Goal: Find specific page/section: Find specific page/section

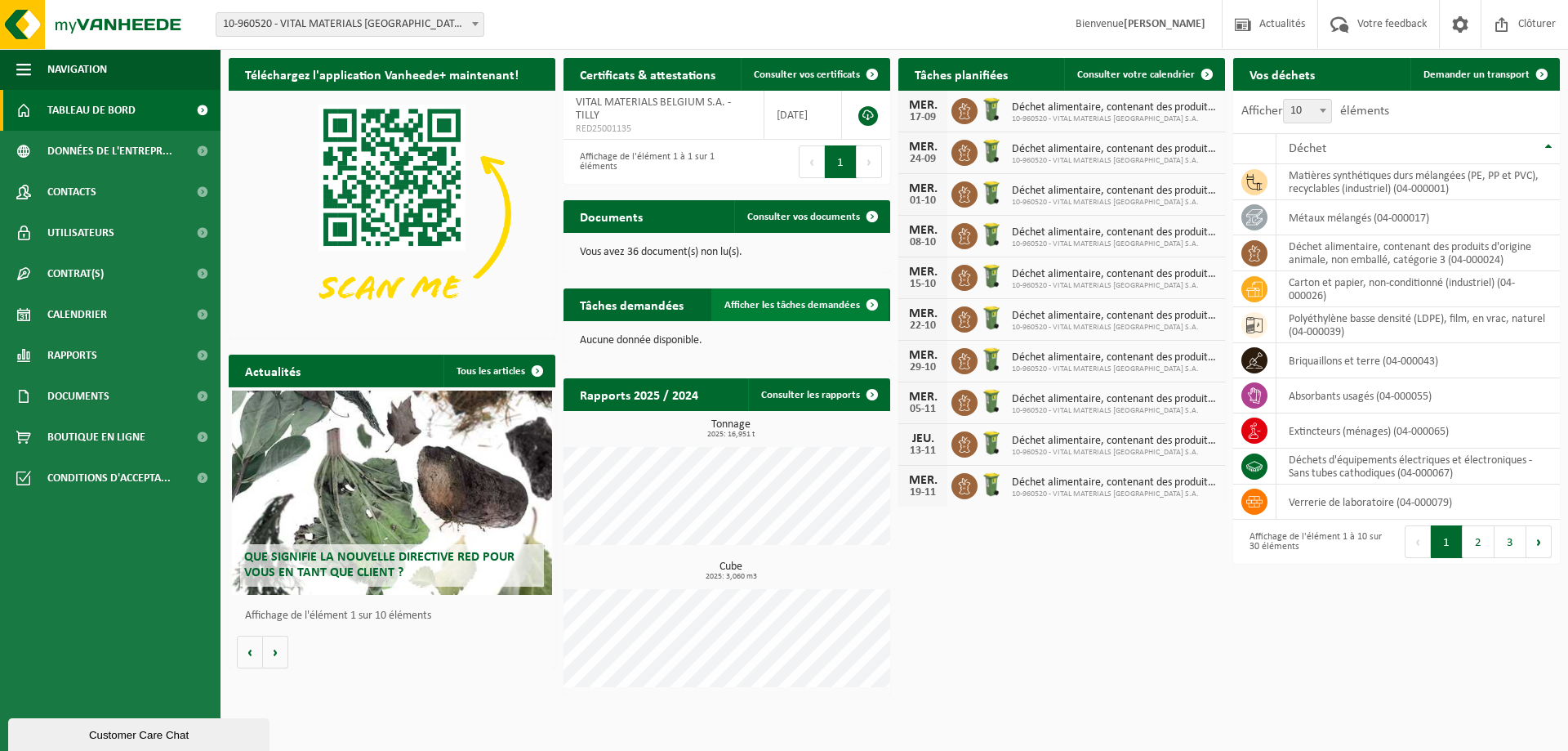
click at [754, 300] on span "Afficher les tâches demandées" at bounding box center [792, 305] width 136 height 11
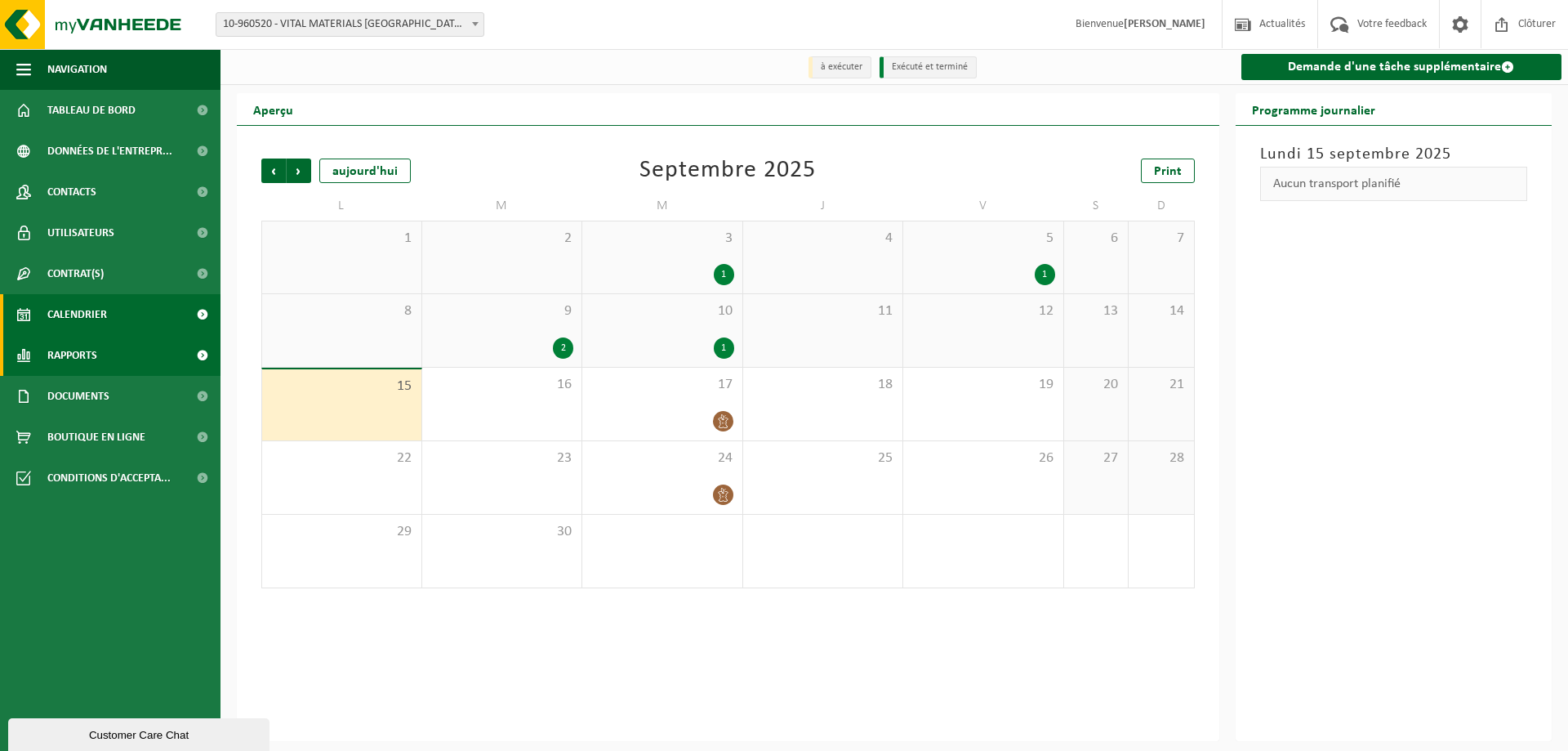
click at [103, 359] on link "Rapports" at bounding box center [110, 355] width 221 height 41
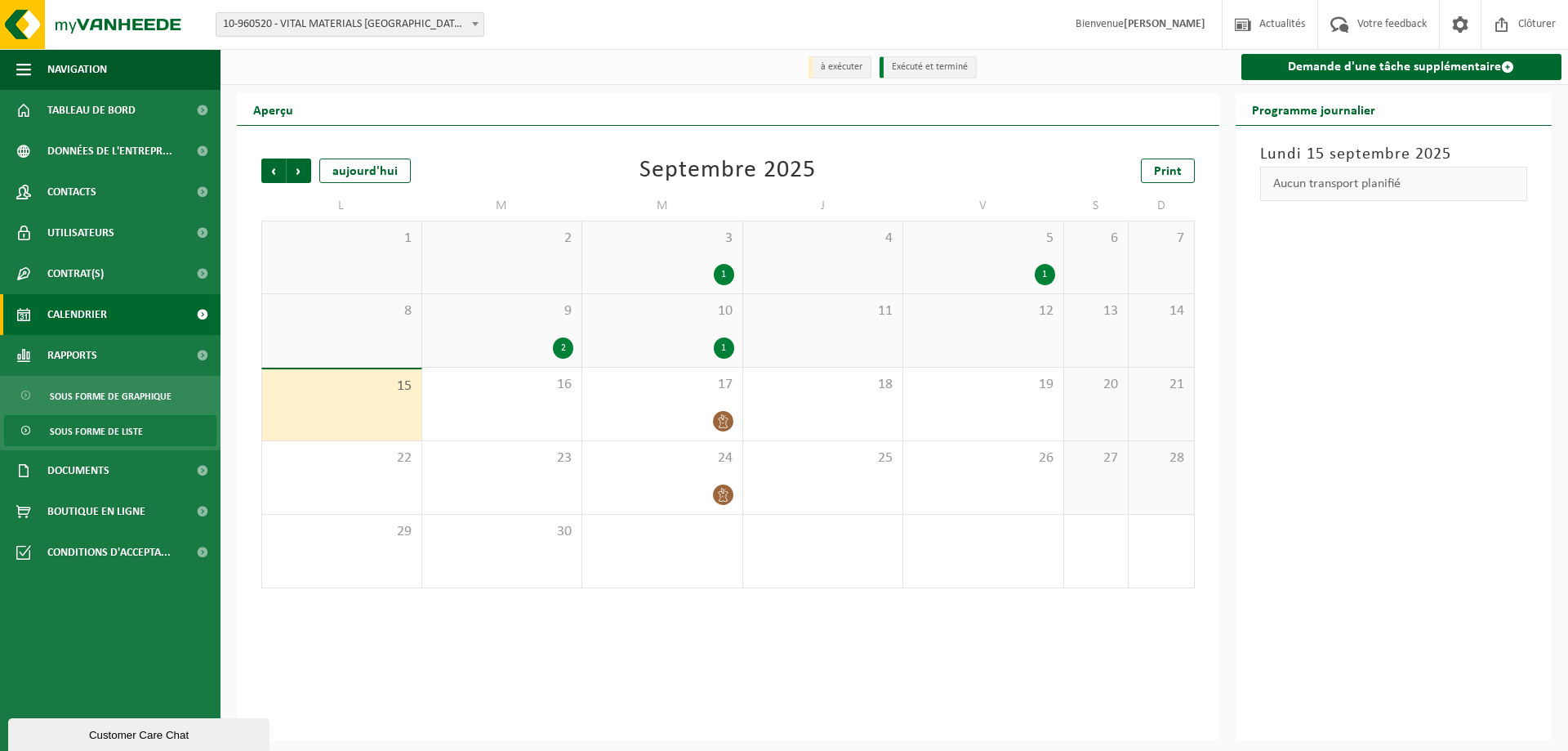
click at [92, 423] on span "Sous forme de liste" at bounding box center [96, 431] width 93 height 31
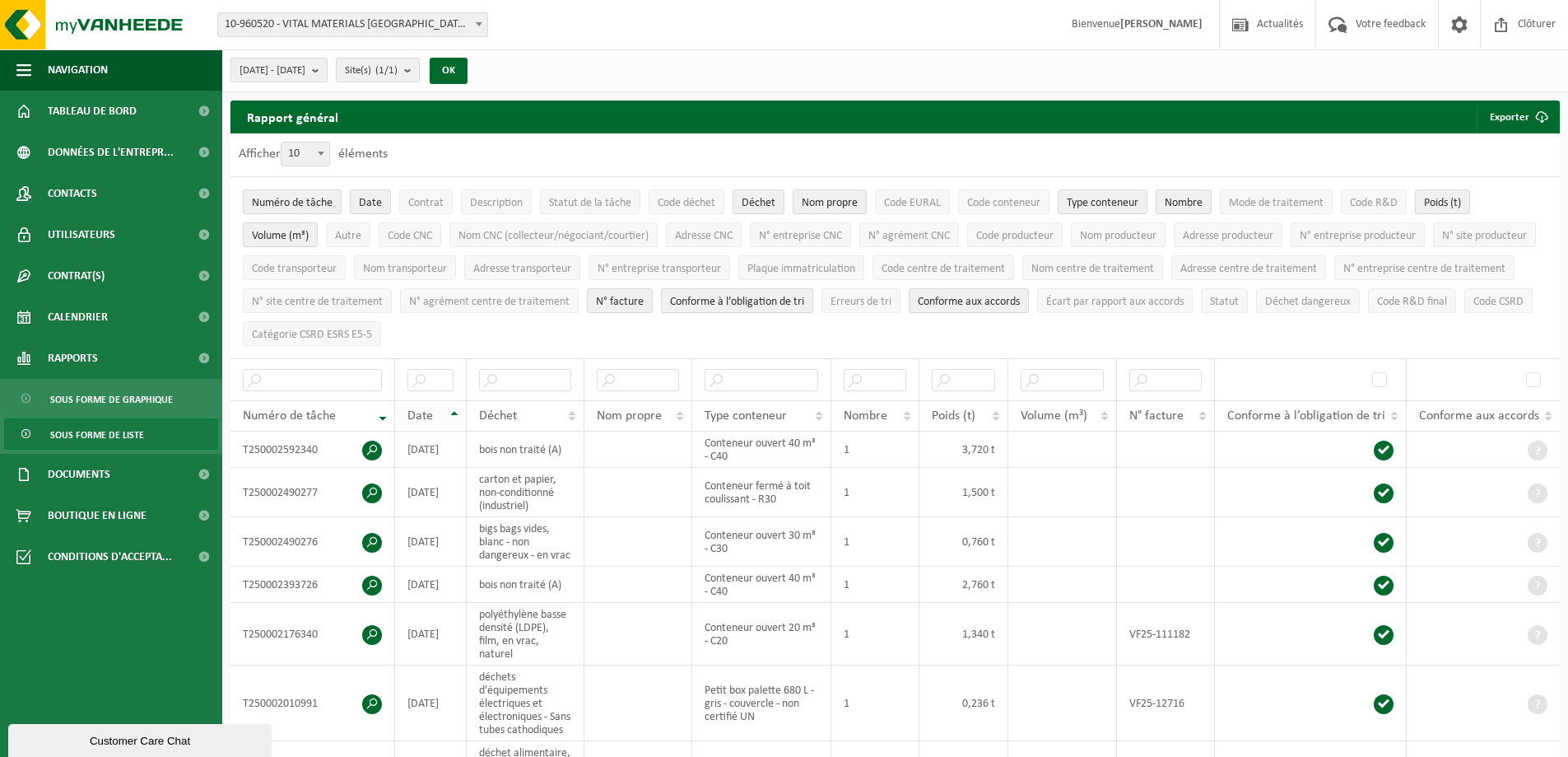
click at [466, 407] on th "Date" at bounding box center [431, 415] width 72 height 31
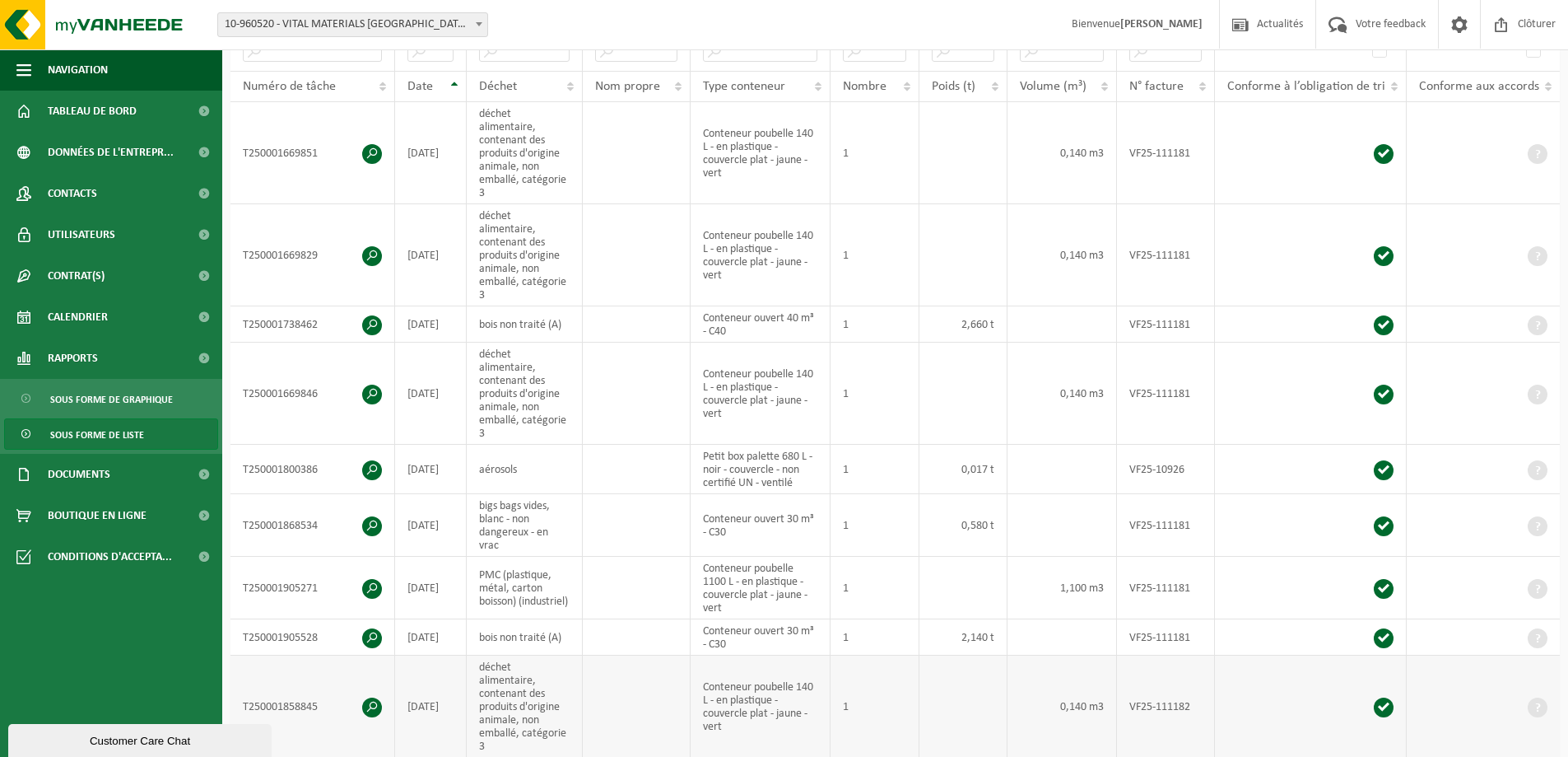
scroll to position [741, 0]
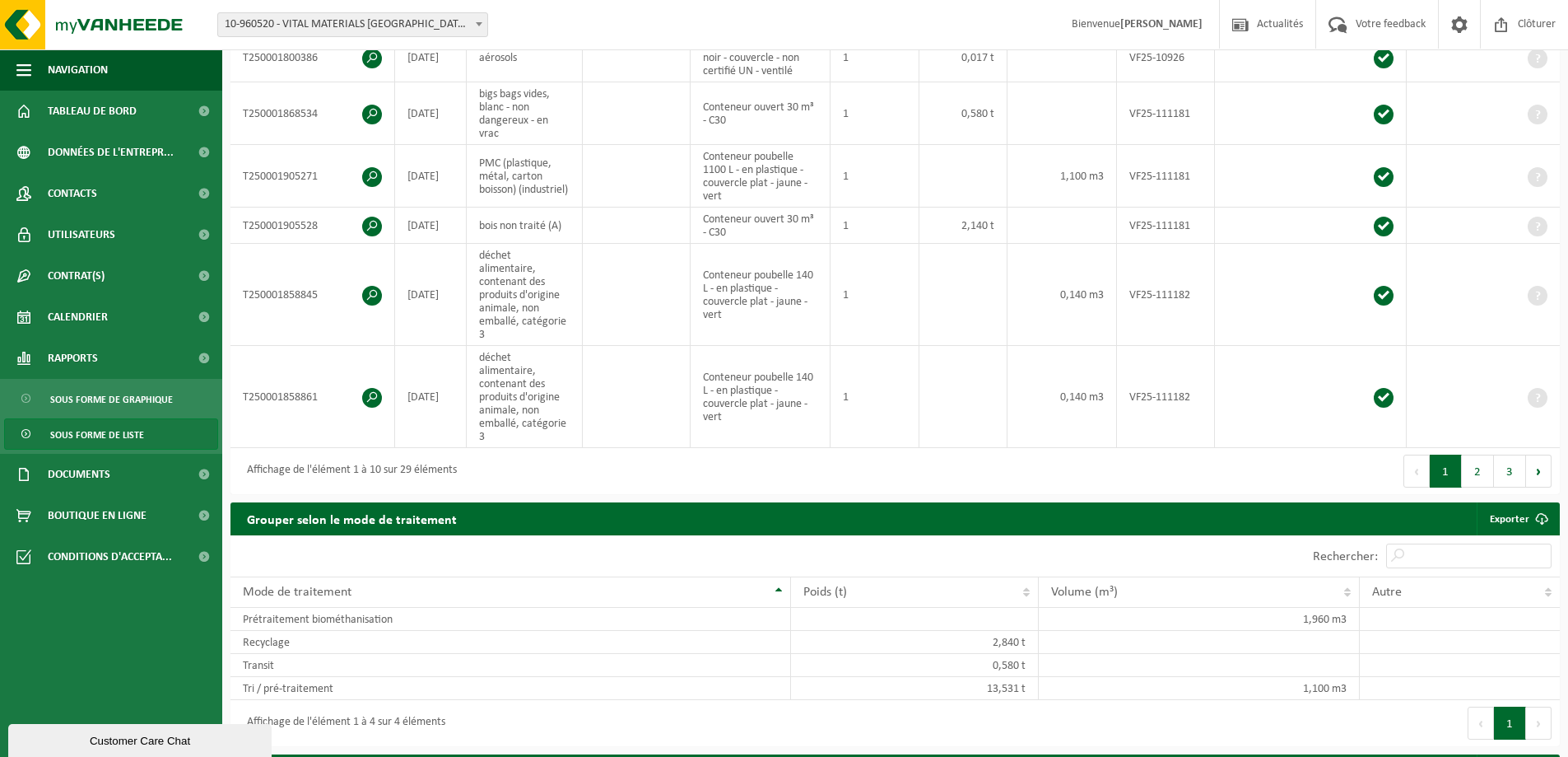
click at [1519, 448] on div "Premier Précédent 1 2 3 Suivant Dernier" at bounding box center [1228, 472] width 665 height 47
click at [1504, 455] on button "3" at bounding box center [1511, 471] width 32 height 33
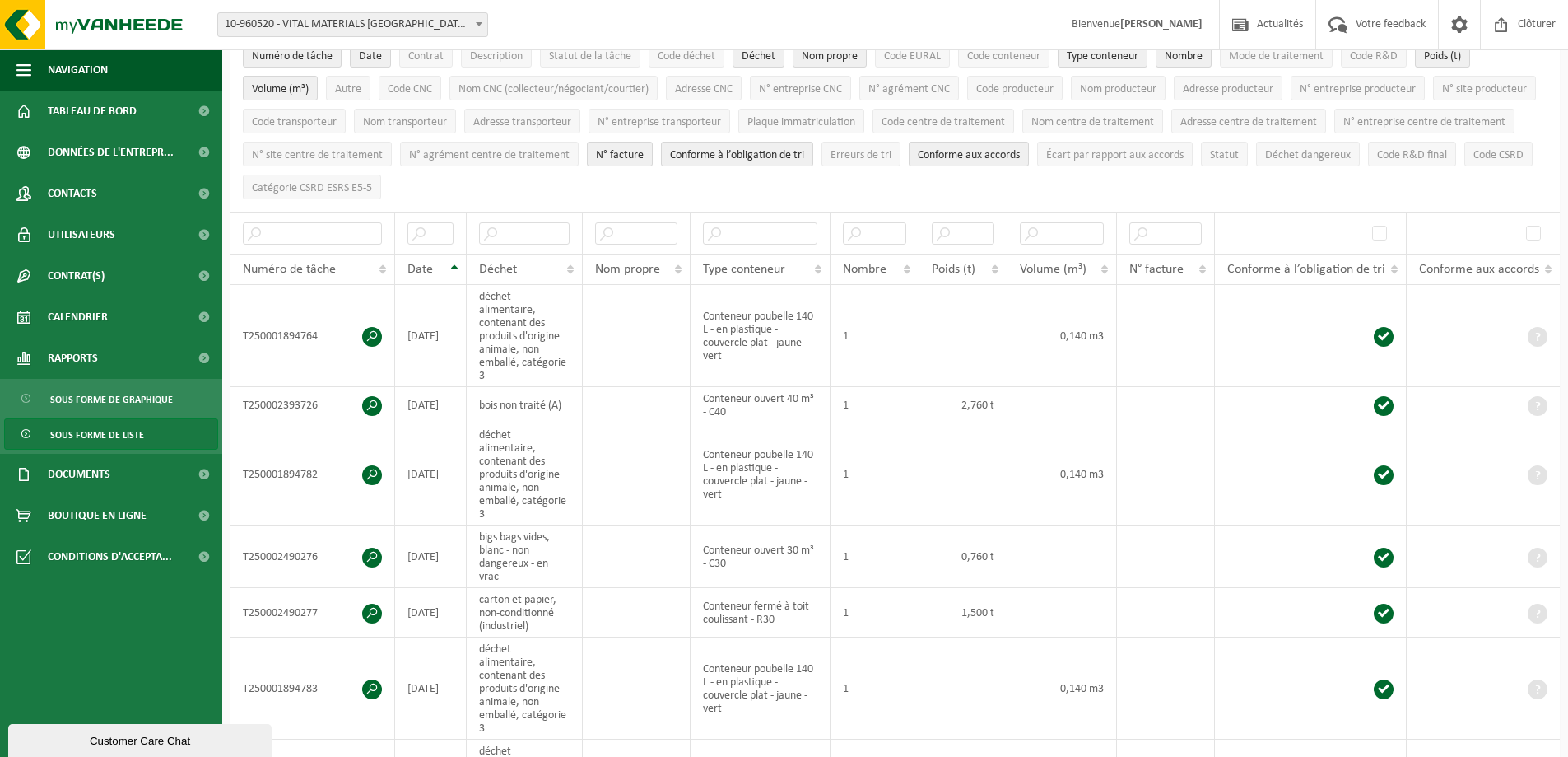
scroll to position [0, 0]
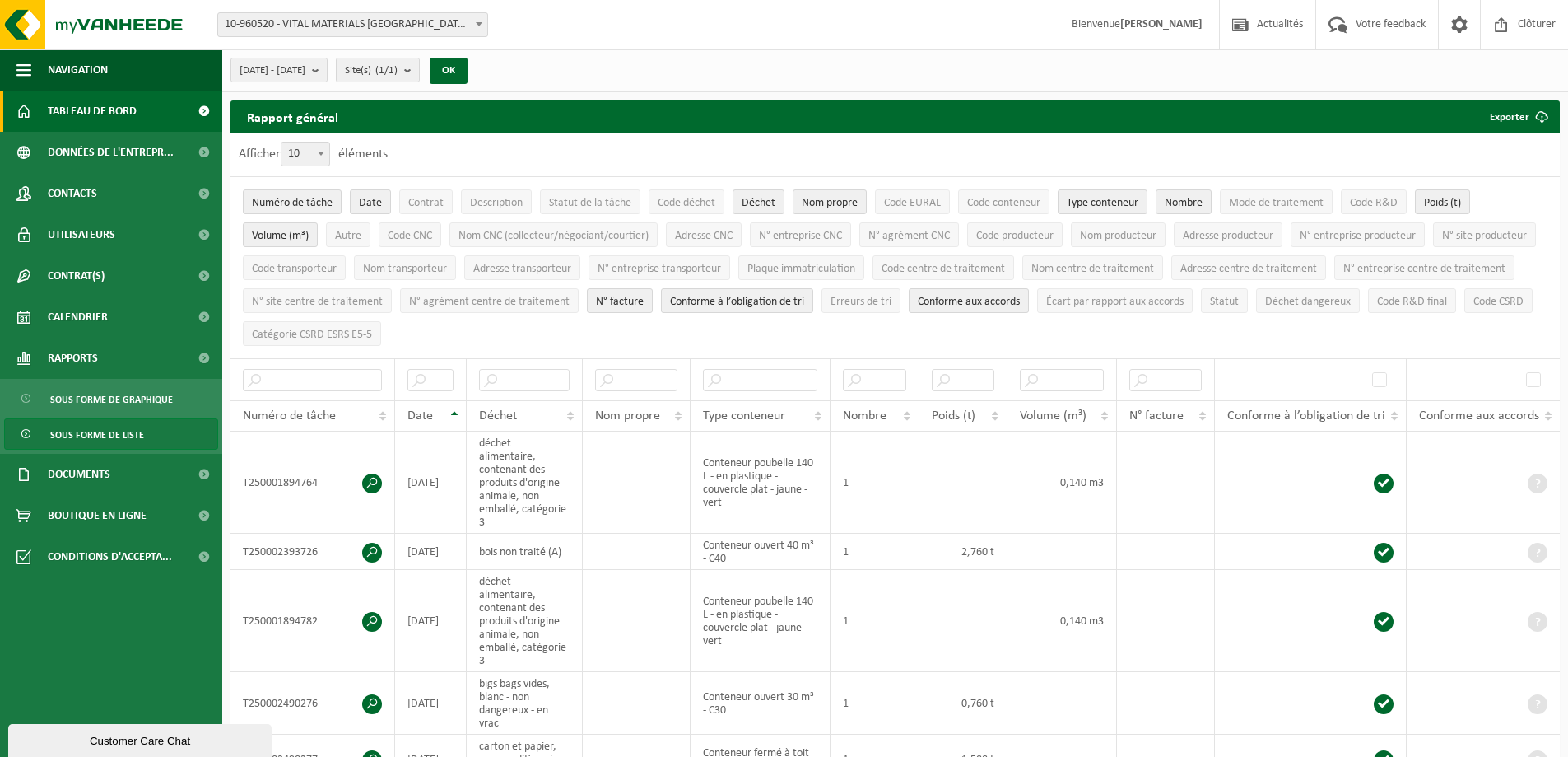
click at [128, 108] on span "Tableau de bord" at bounding box center [91, 111] width 89 height 41
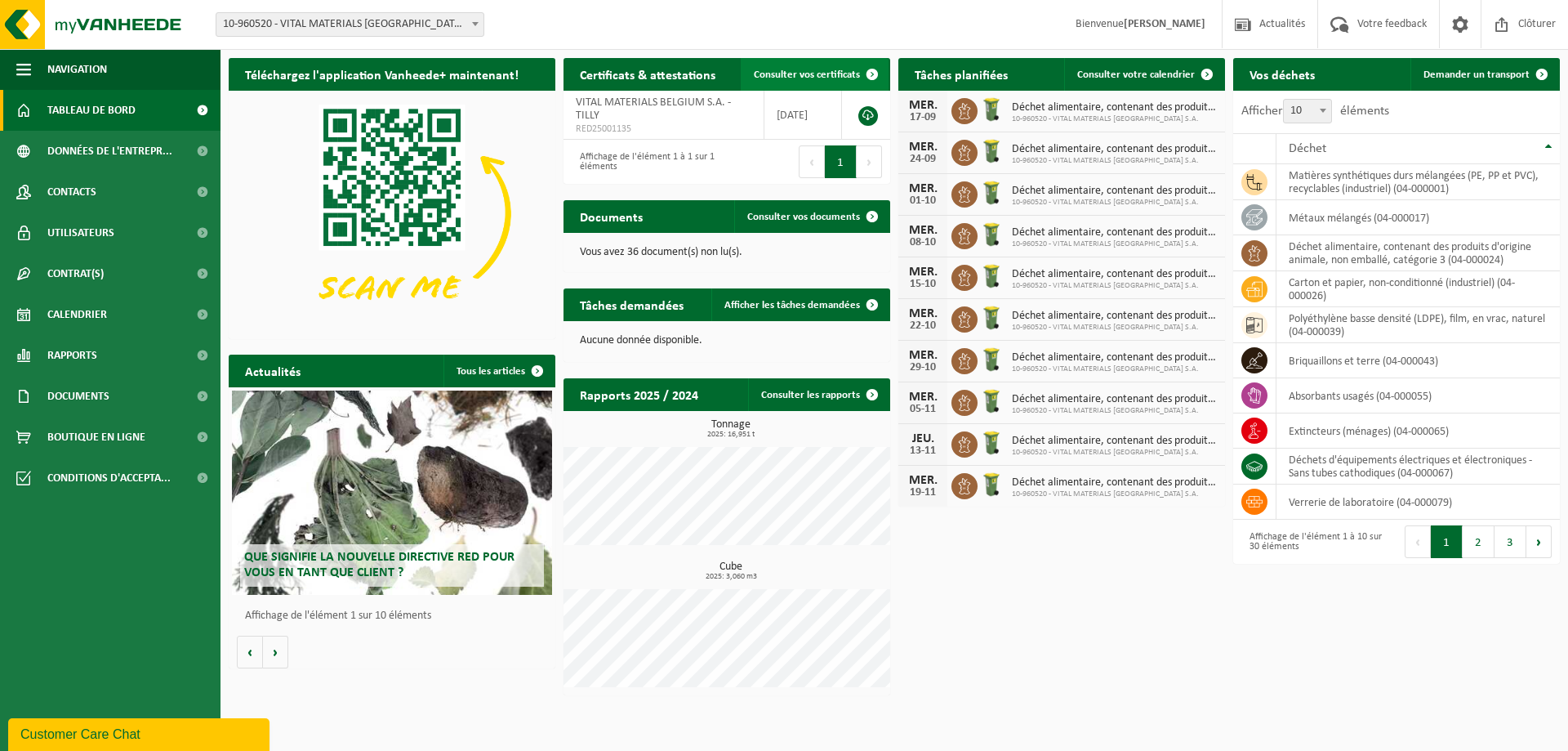
click at [825, 80] on span "Consulter vos certificats" at bounding box center [808, 75] width 106 height 11
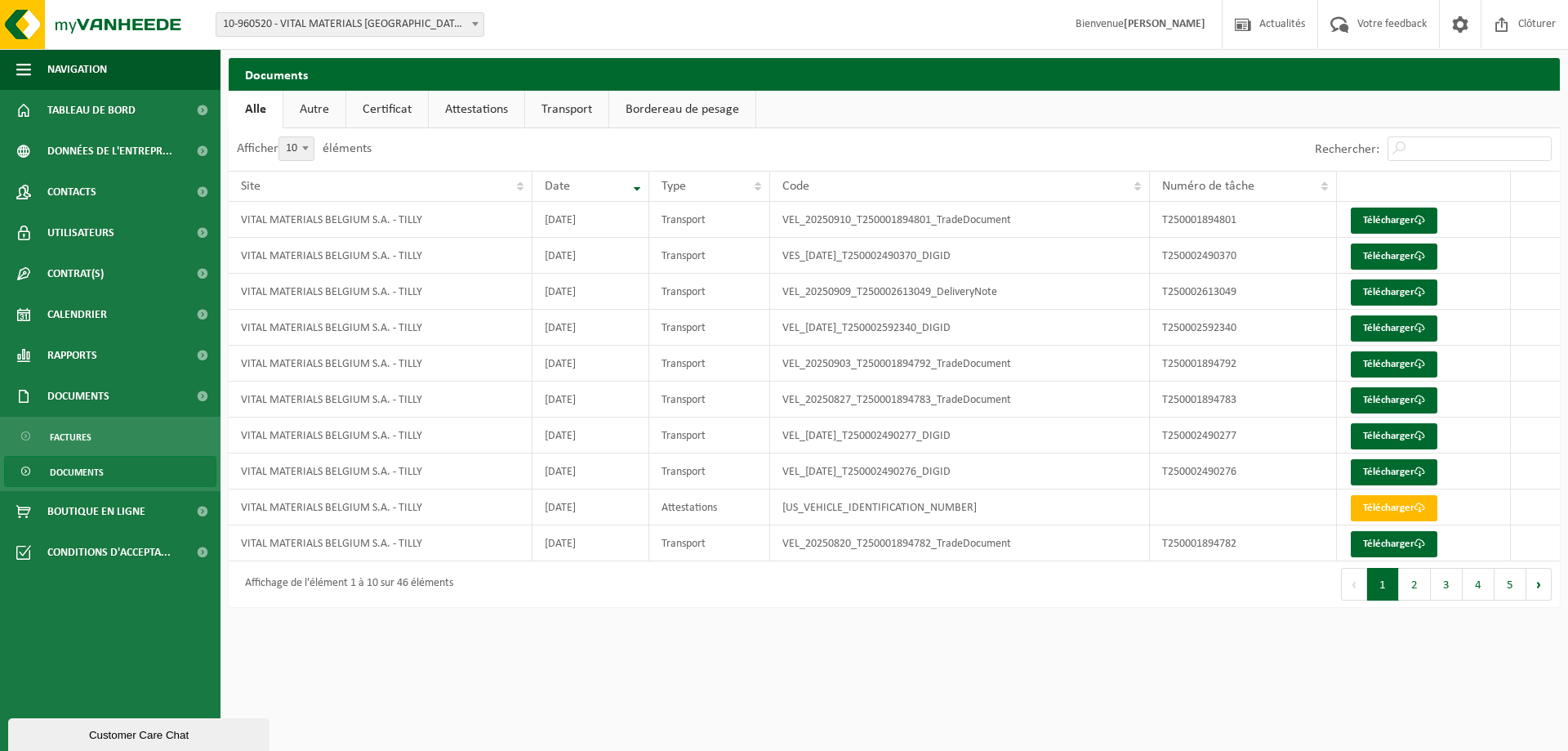
click at [577, 99] on link "Transport" at bounding box center [567, 109] width 83 height 37
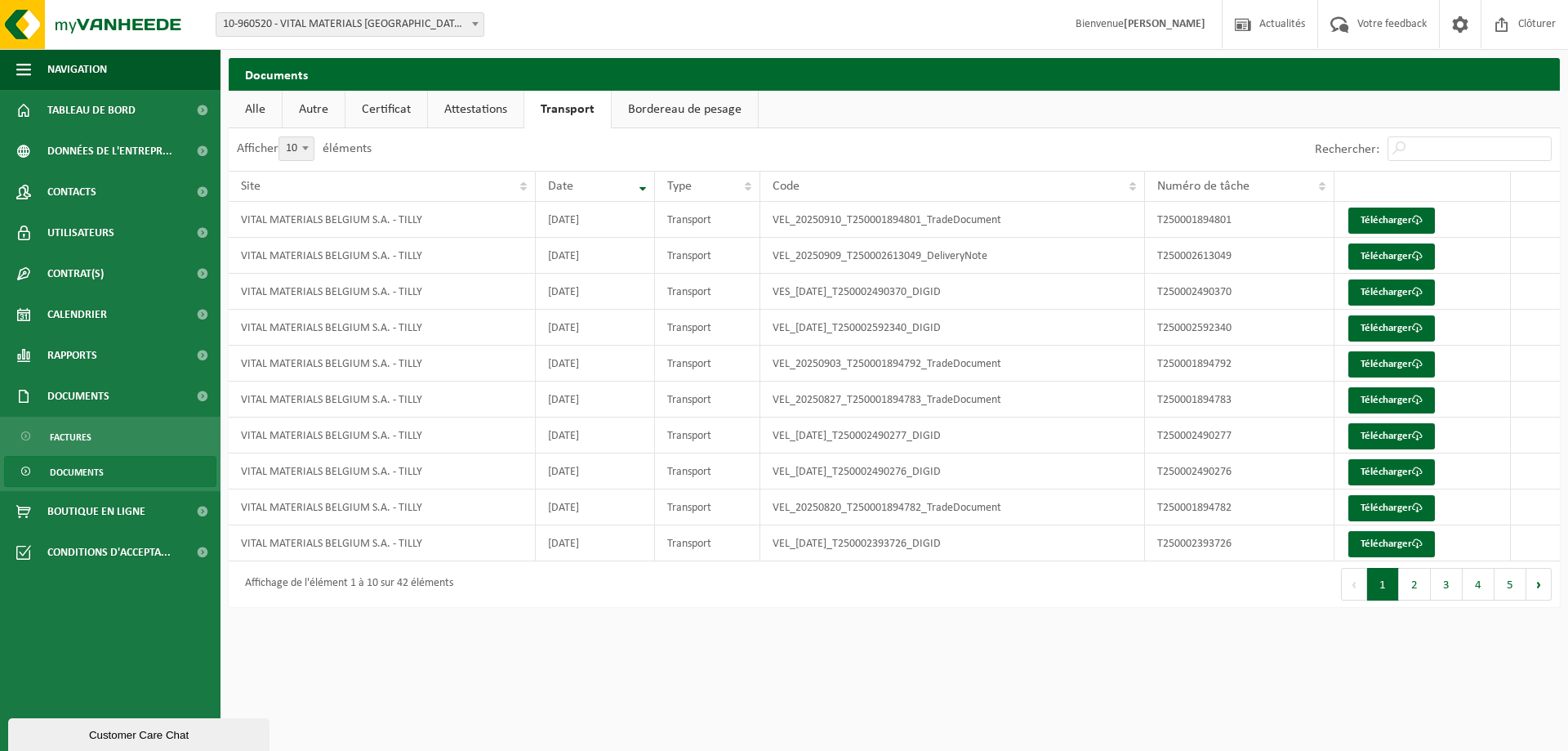
click at [471, 109] on link "Attestations" at bounding box center [476, 109] width 96 height 37
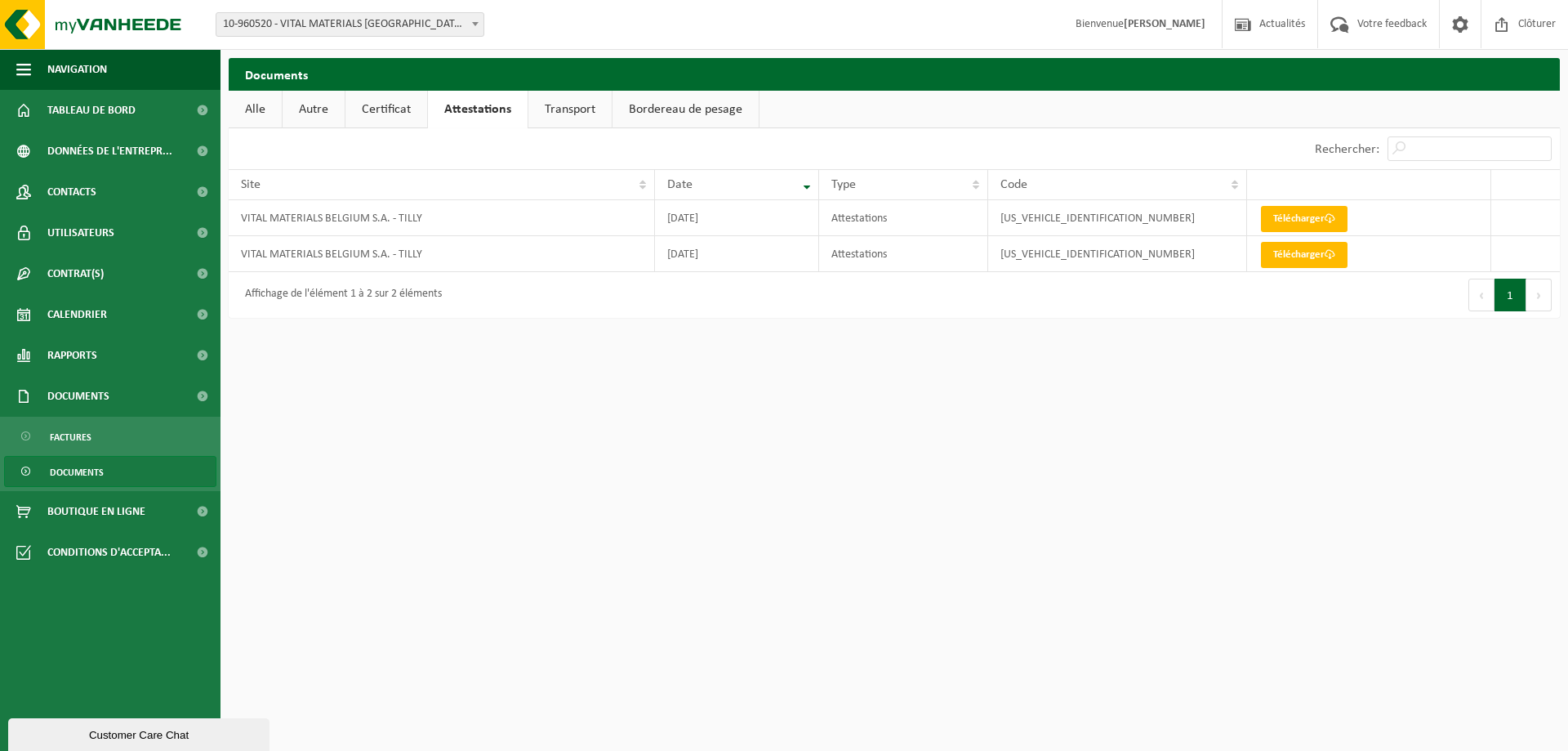
click at [407, 108] on link "Certificat" at bounding box center [386, 109] width 82 height 37
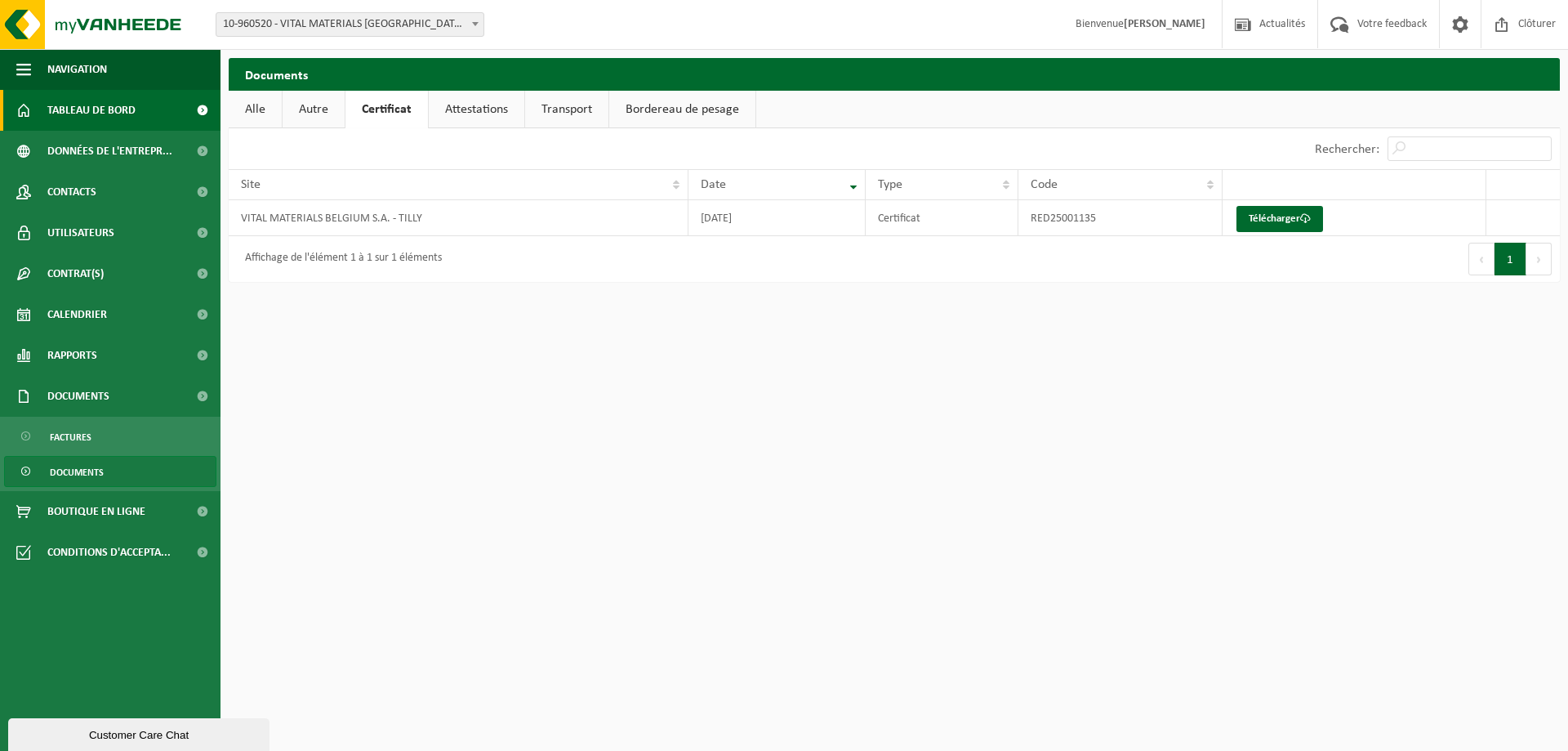
click at [122, 99] on span "Tableau de bord" at bounding box center [91, 110] width 88 height 41
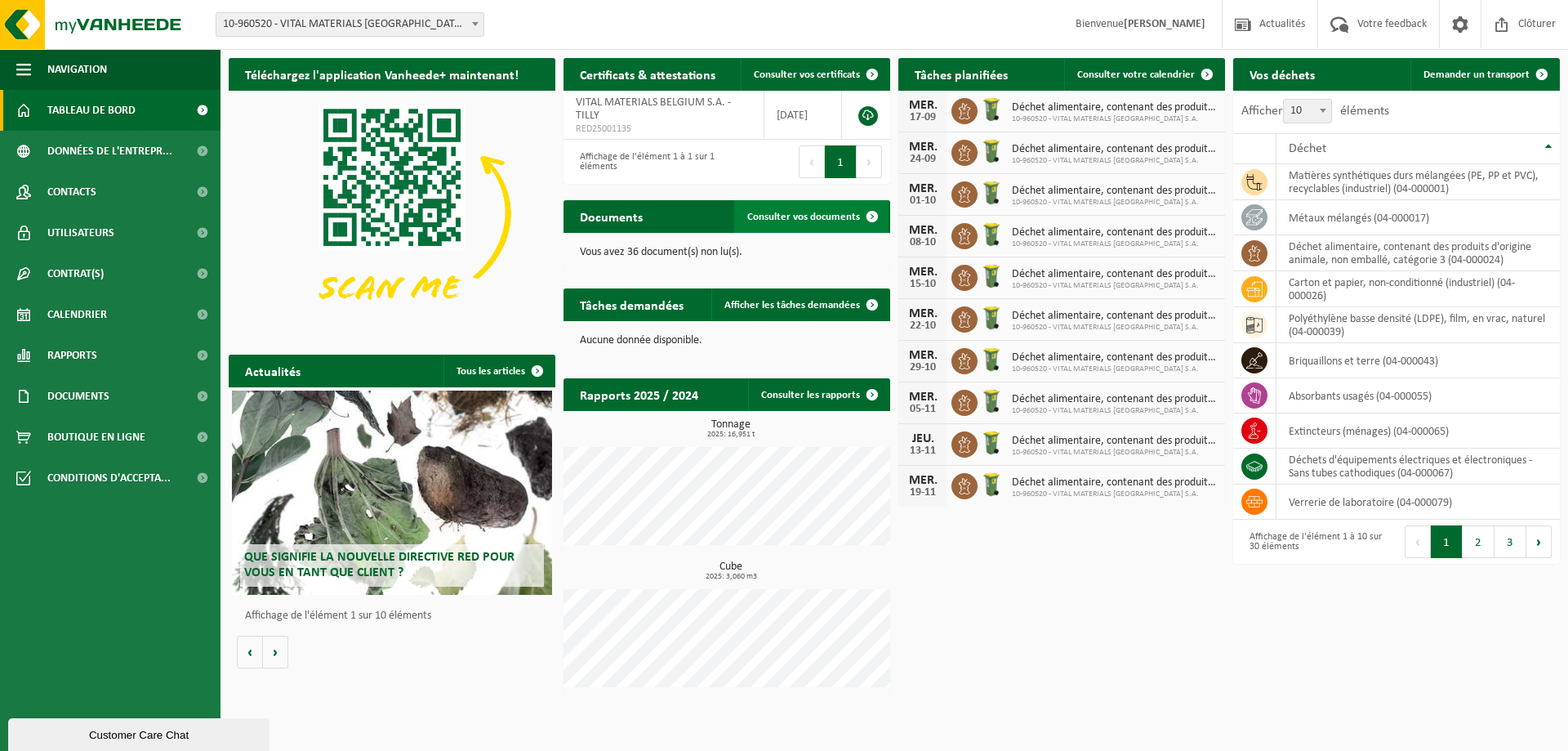
click at [811, 224] on link "Consulter vos documents" at bounding box center [811, 217] width 154 height 33
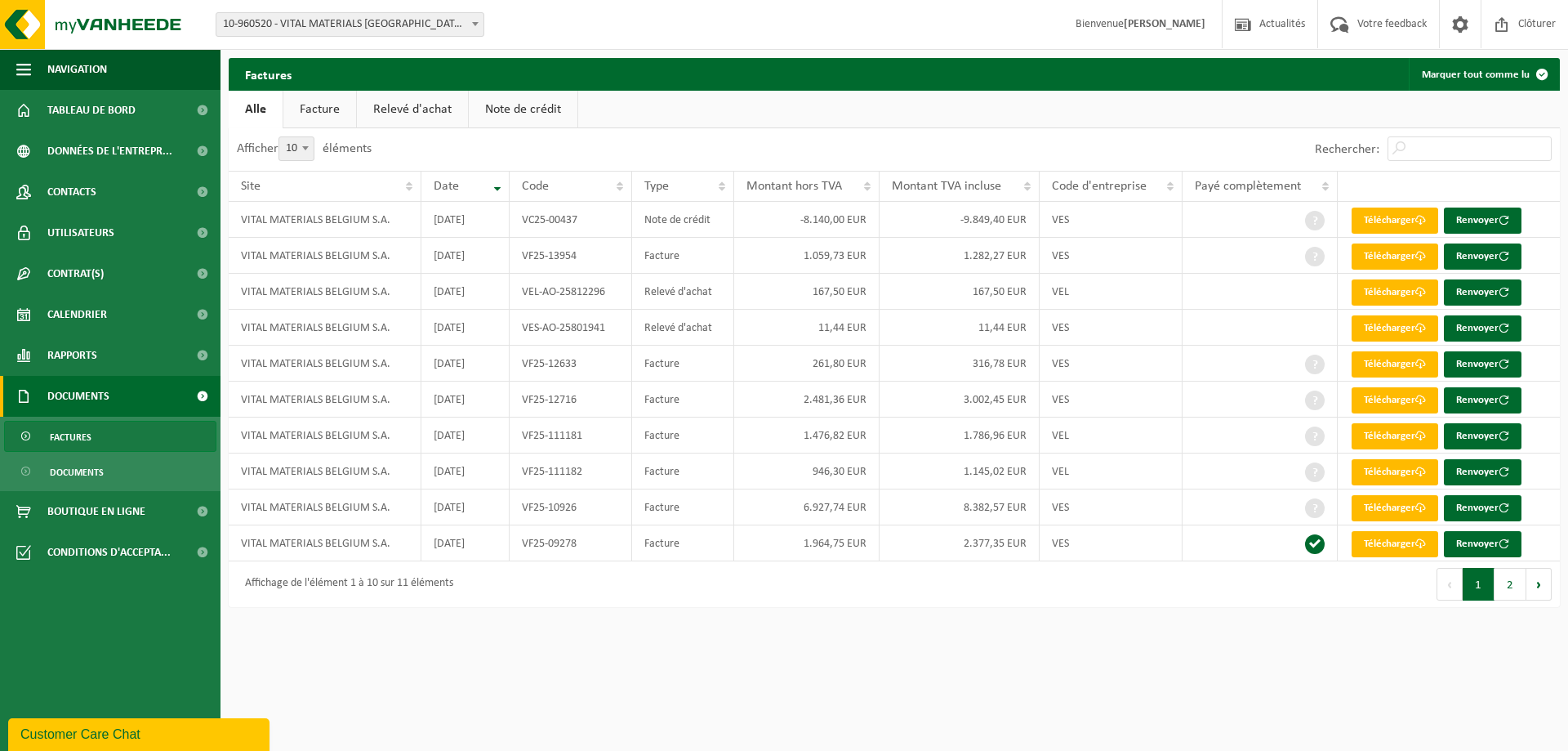
click at [415, 109] on link "Relevé d'achat" at bounding box center [412, 109] width 111 height 37
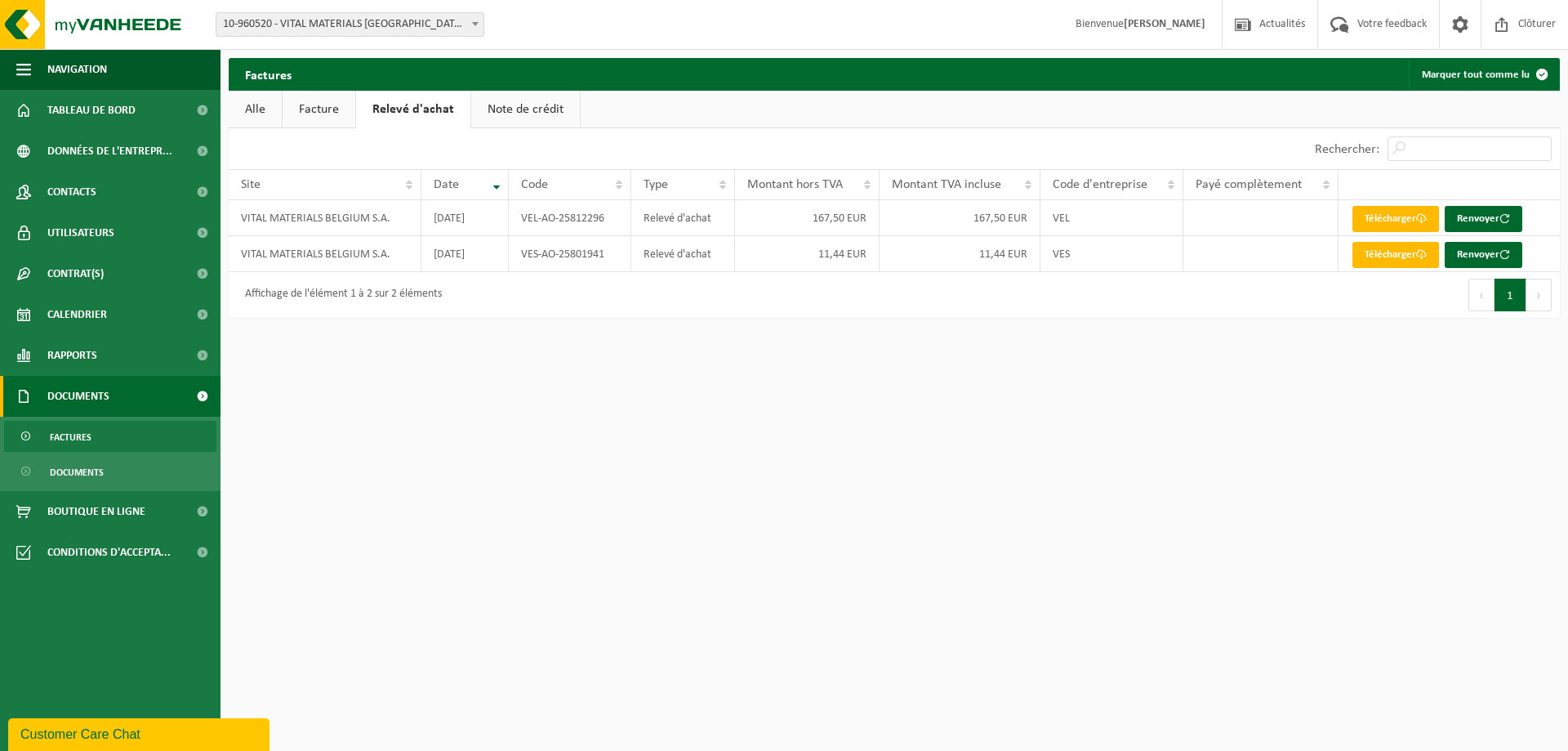
click at [334, 103] on link "Facture" at bounding box center [319, 109] width 73 height 37
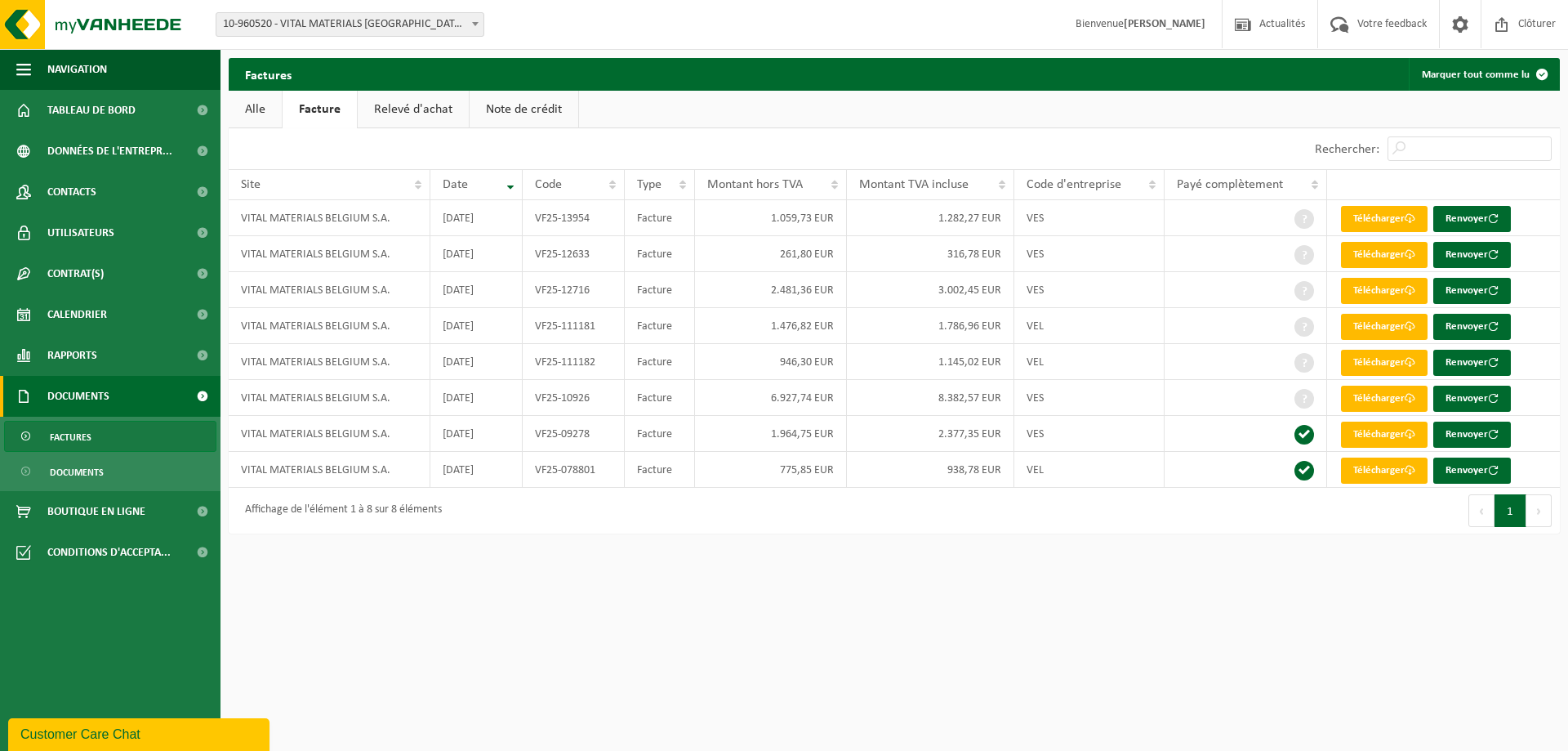
click at [500, 95] on link "Note de crédit" at bounding box center [524, 109] width 108 height 37
